Goal: Task Accomplishment & Management: Use online tool/utility

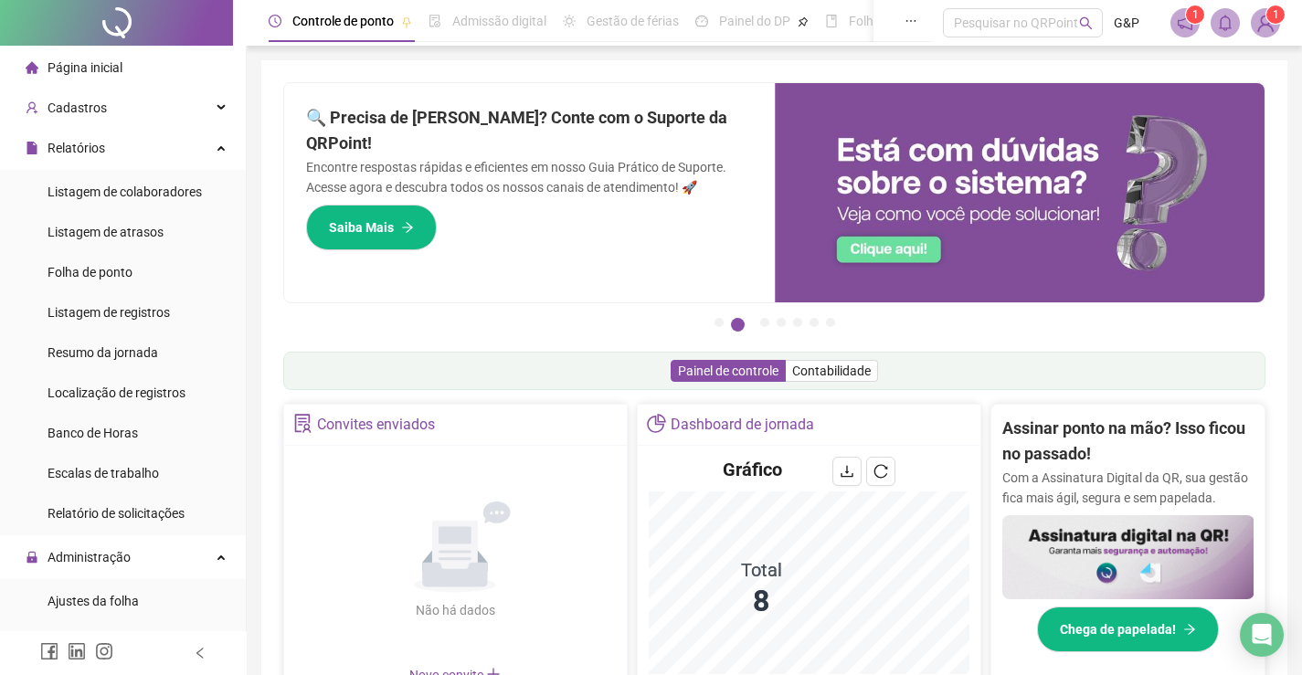
click at [1211, 30] on span at bounding box center [1225, 22] width 29 height 29
click at [1230, 16] on icon "bell" at bounding box center [1225, 23] width 16 height 16
click at [103, 426] on span "Banco de Horas" at bounding box center [93, 433] width 90 height 15
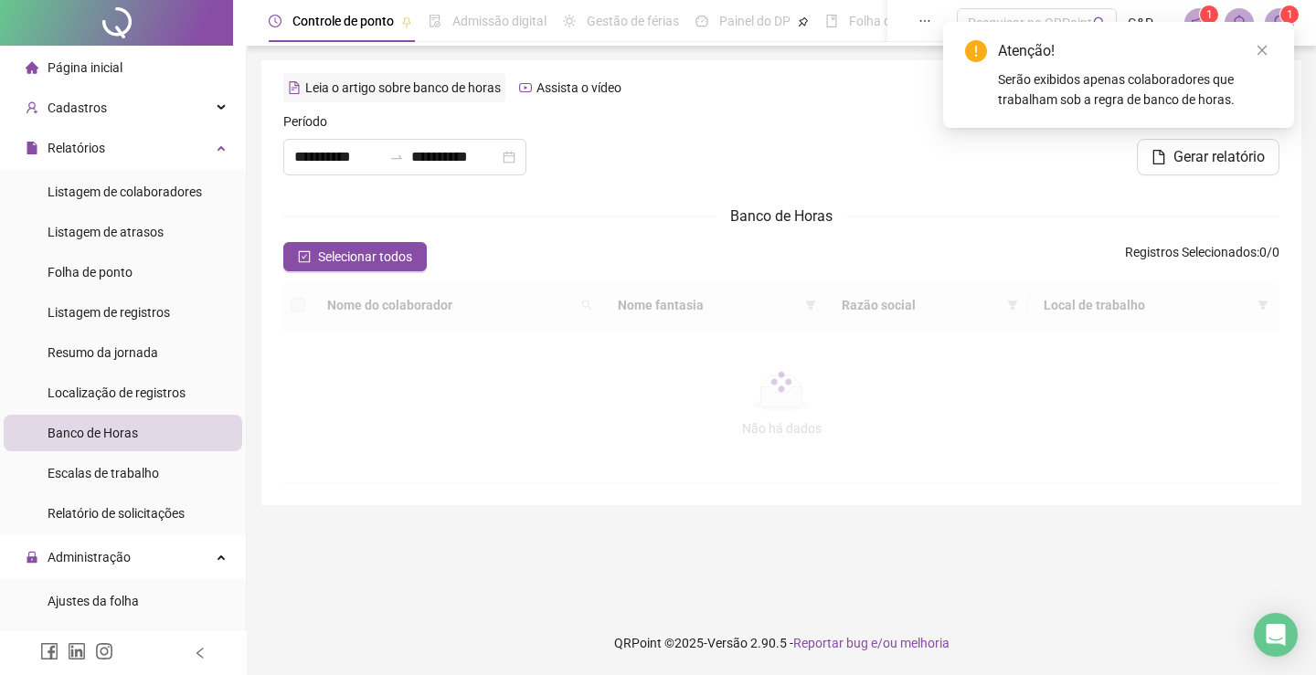
type input "**********"
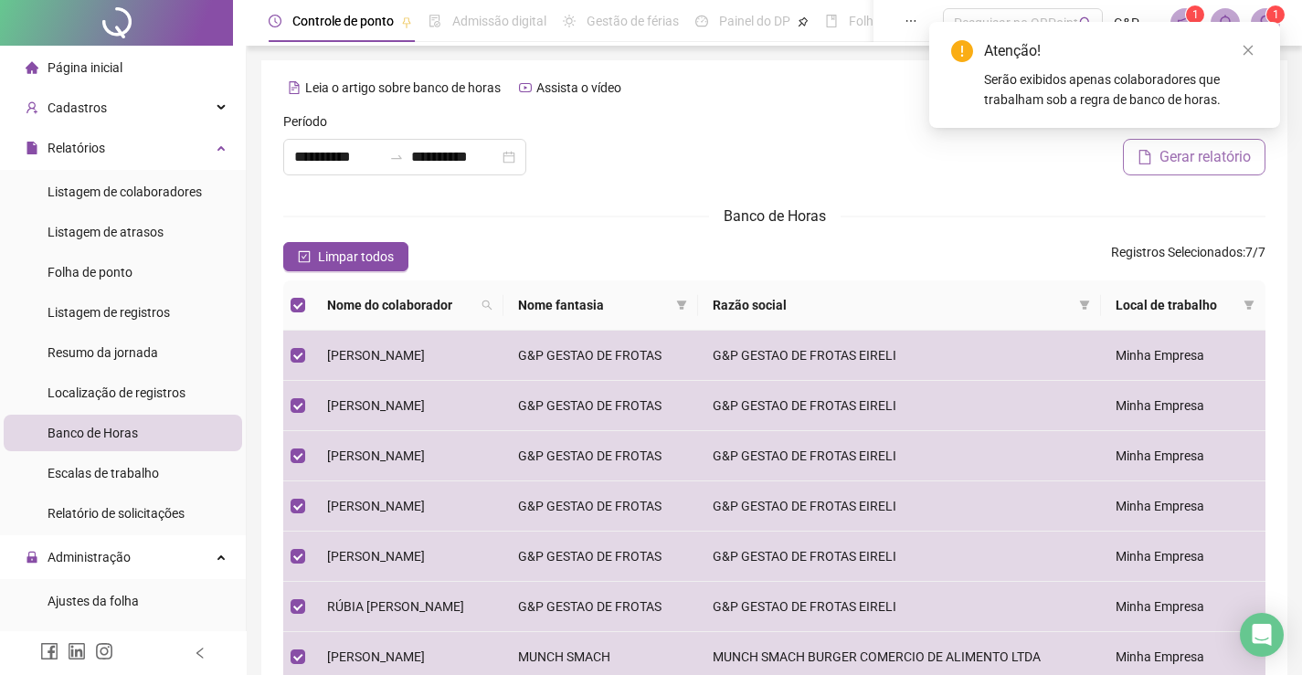
click at [1194, 162] on span "Gerar relatório" at bounding box center [1204, 157] width 91 height 22
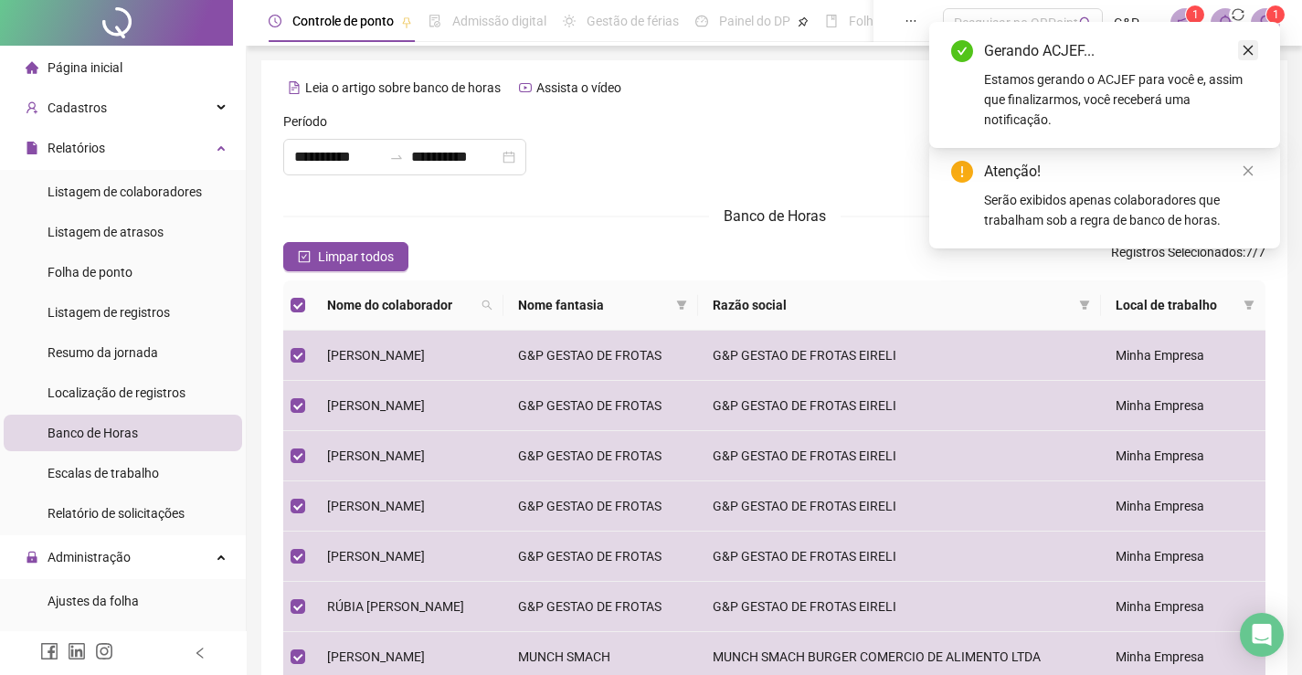
click at [1246, 52] on icon "close" at bounding box center [1248, 51] width 10 height 10
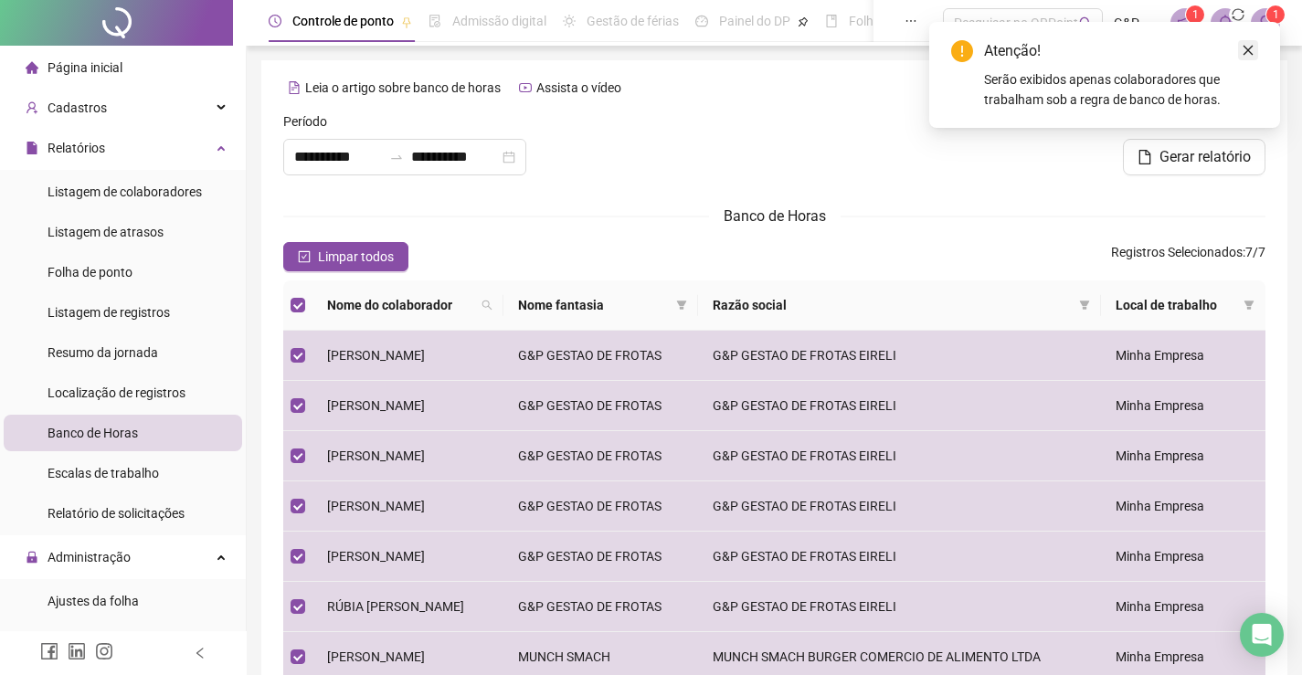
click at [1250, 45] on icon "close" at bounding box center [1248, 50] width 13 height 13
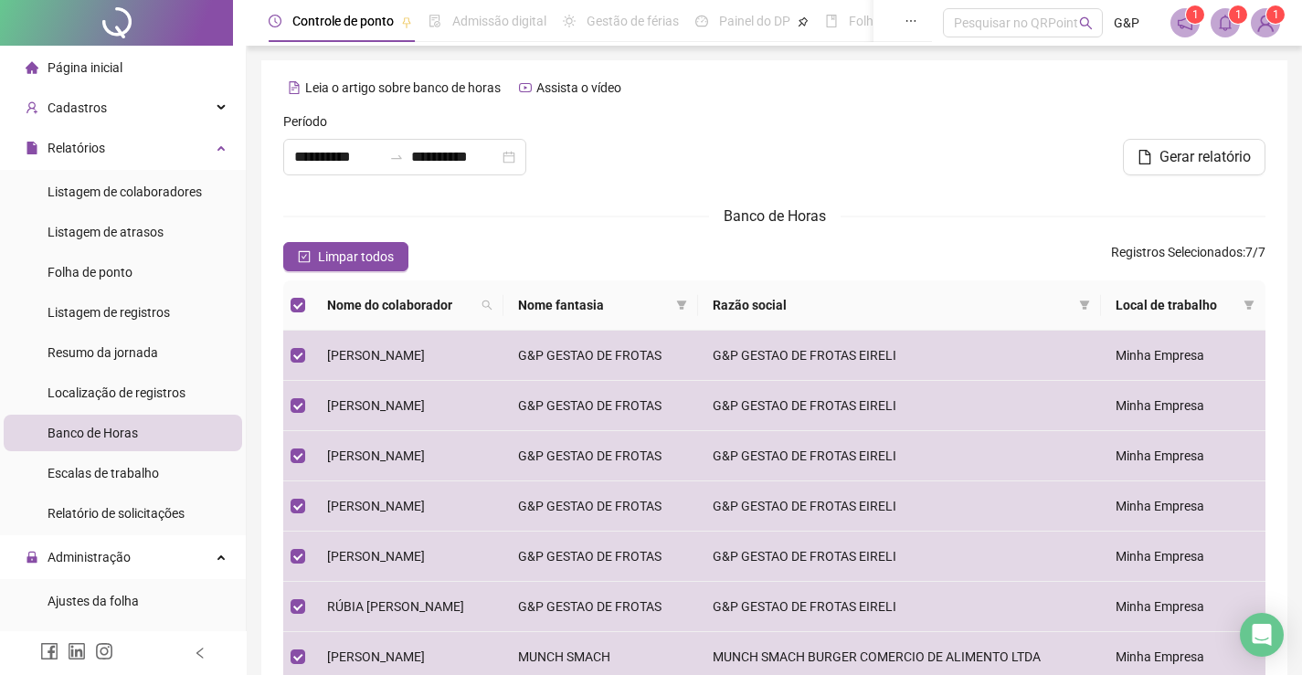
click at [948, 147] on div "Gerar relatório" at bounding box center [1106, 157] width 318 height 37
click at [955, 132] on div at bounding box center [1106, 124] width 318 height 27
click at [1223, 29] on icon "bell" at bounding box center [1225, 23] width 13 height 16
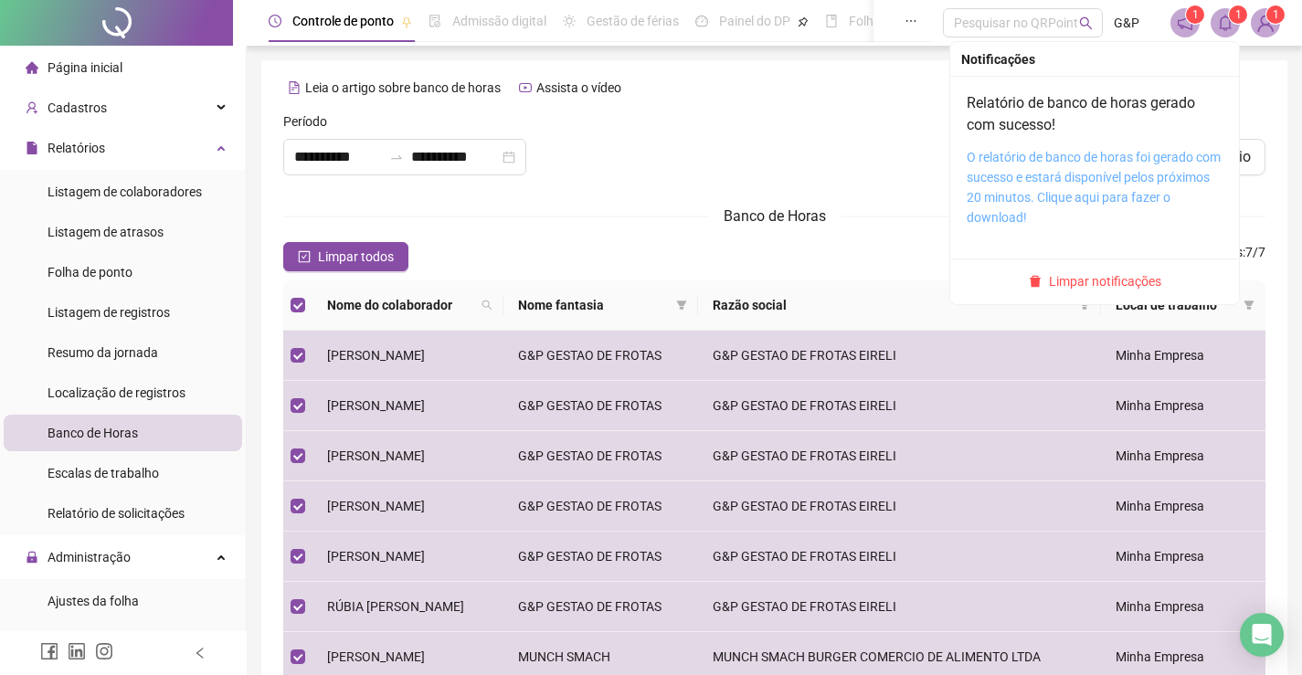
click at [1058, 156] on link "O relatório de banco de horas foi gerado com sucesso e estará disponível pelos …" at bounding box center [1094, 187] width 254 height 75
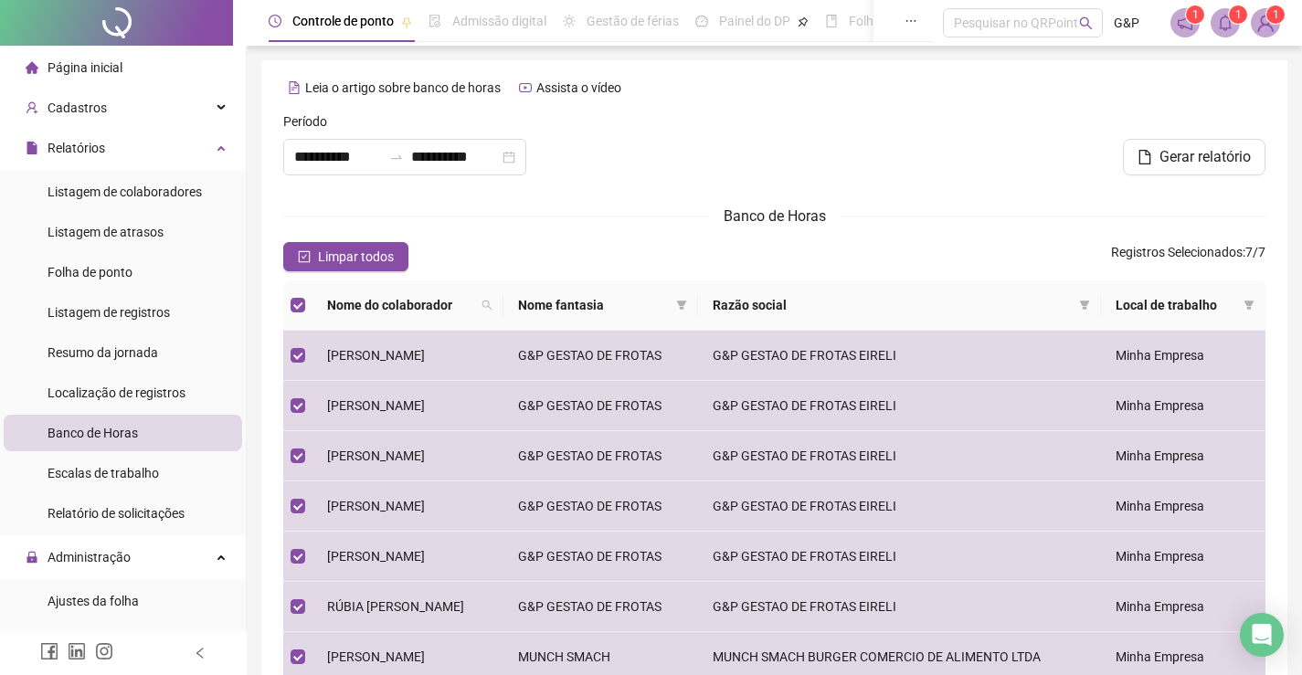
click at [1243, 90] on div "Leia o artigo sobre banco de horas Assista o vídeo" at bounding box center [774, 87] width 982 height 29
click at [84, 60] on span "Página inicial" at bounding box center [85, 67] width 75 height 15
